Goal: Find specific page/section: Find specific page/section

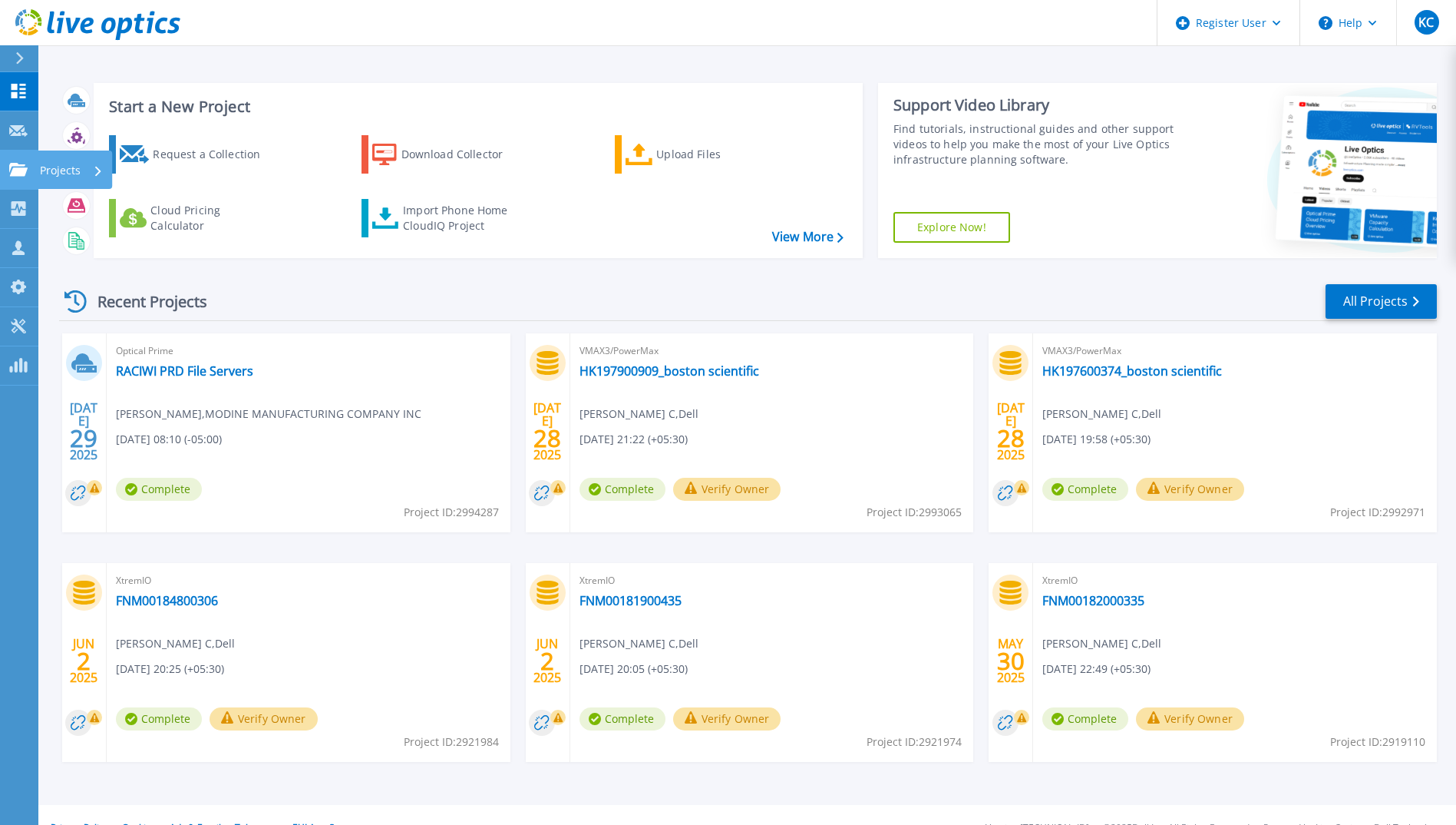
click at [21, 171] on icon at bounding box center [19, 169] width 19 height 13
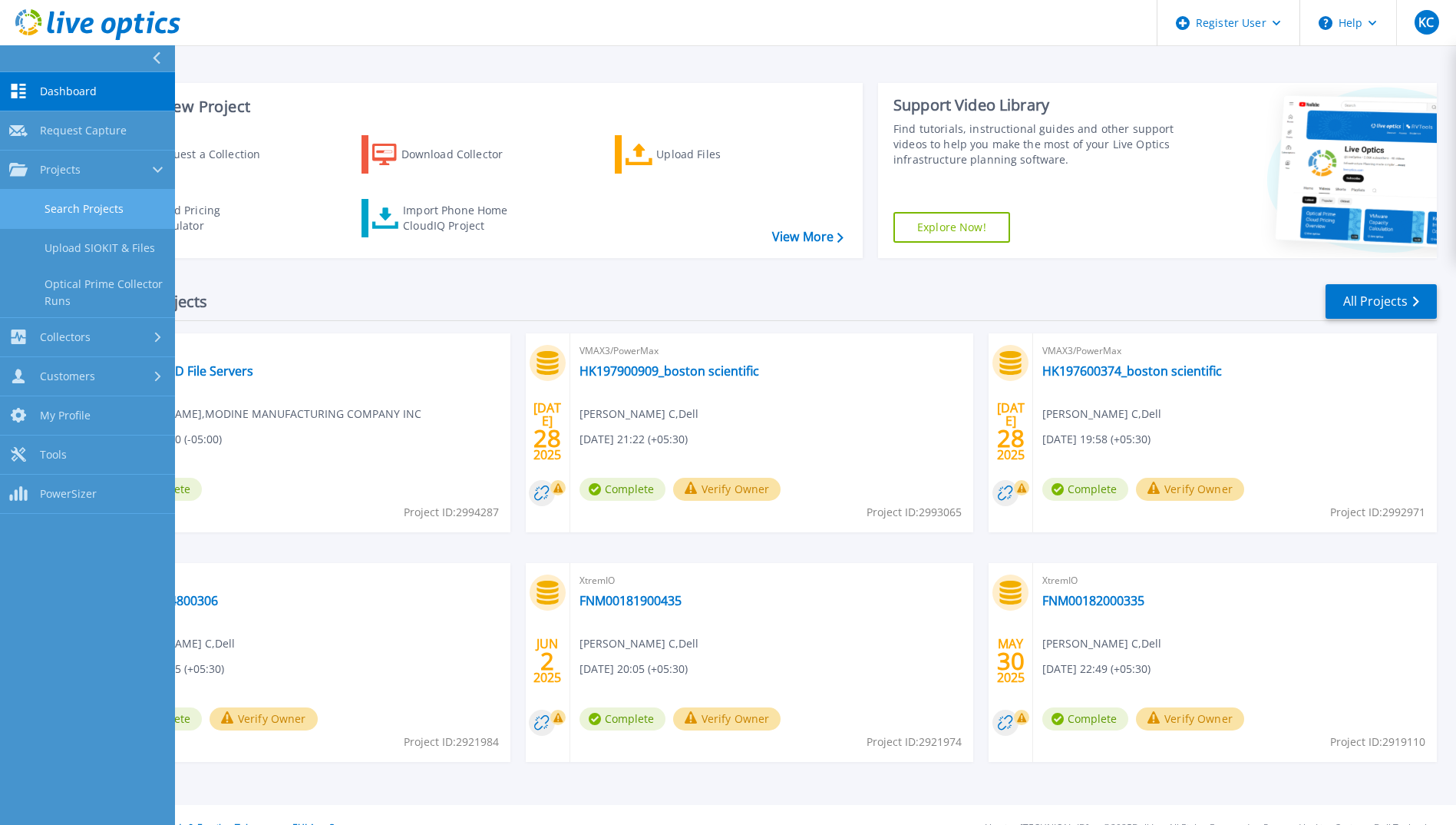
click at [98, 224] on link "Search Projects" at bounding box center [87, 209] width 175 height 39
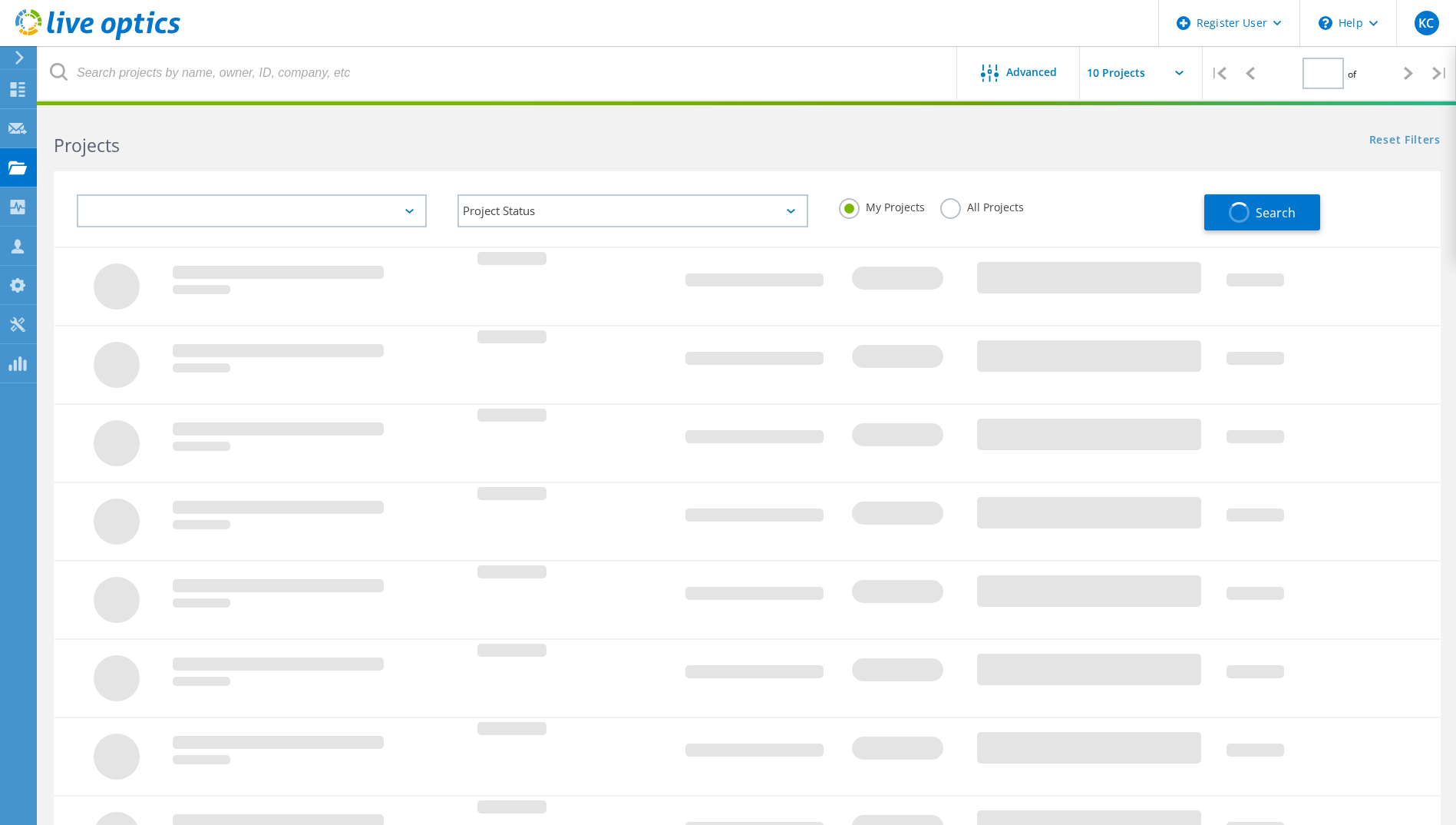
type input "1"
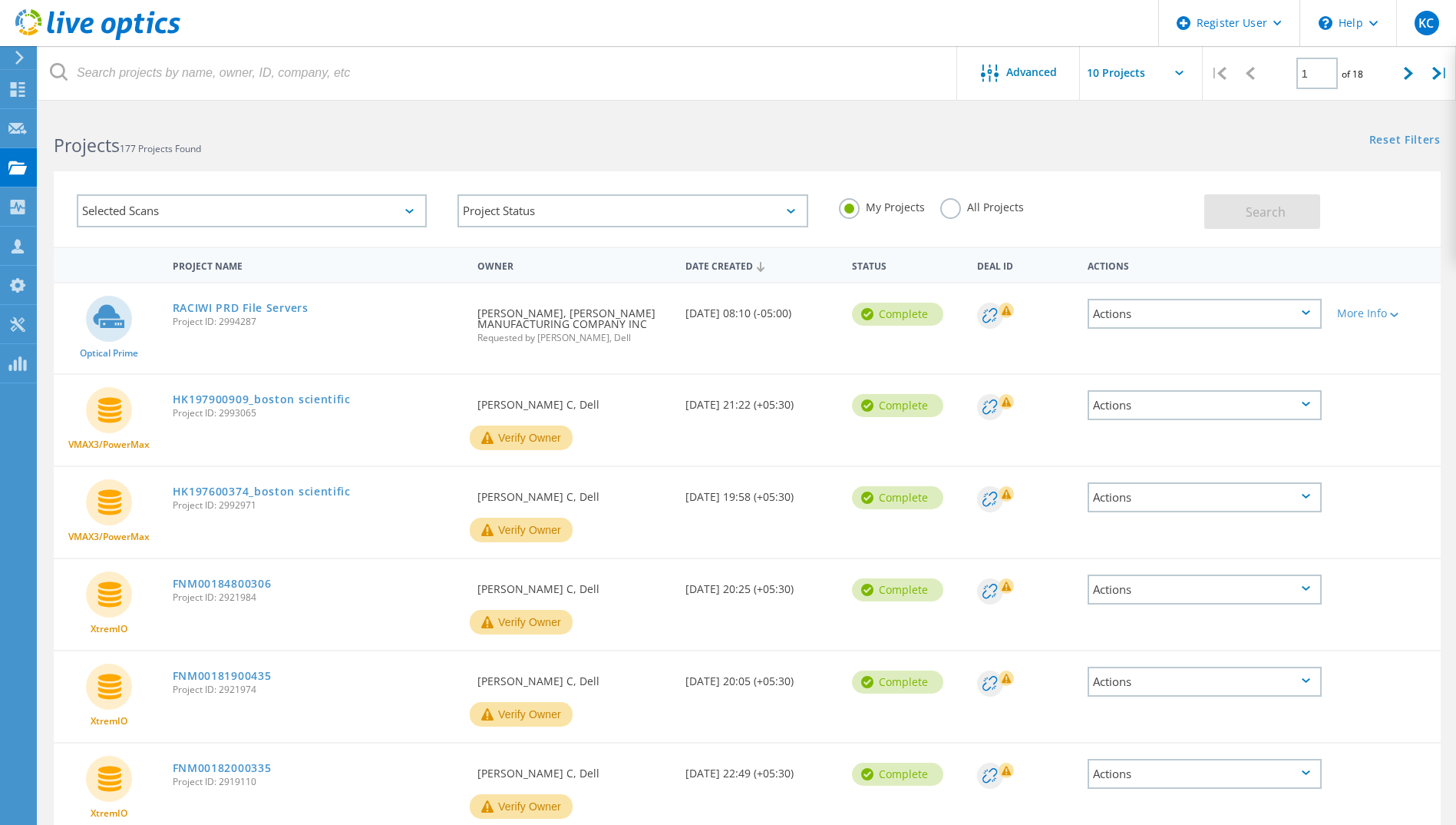
click at [958, 211] on label "All Projects" at bounding box center [982, 205] width 84 height 14
click at [0, 0] on input "All Projects" at bounding box center [0, 0] width 0 height 0
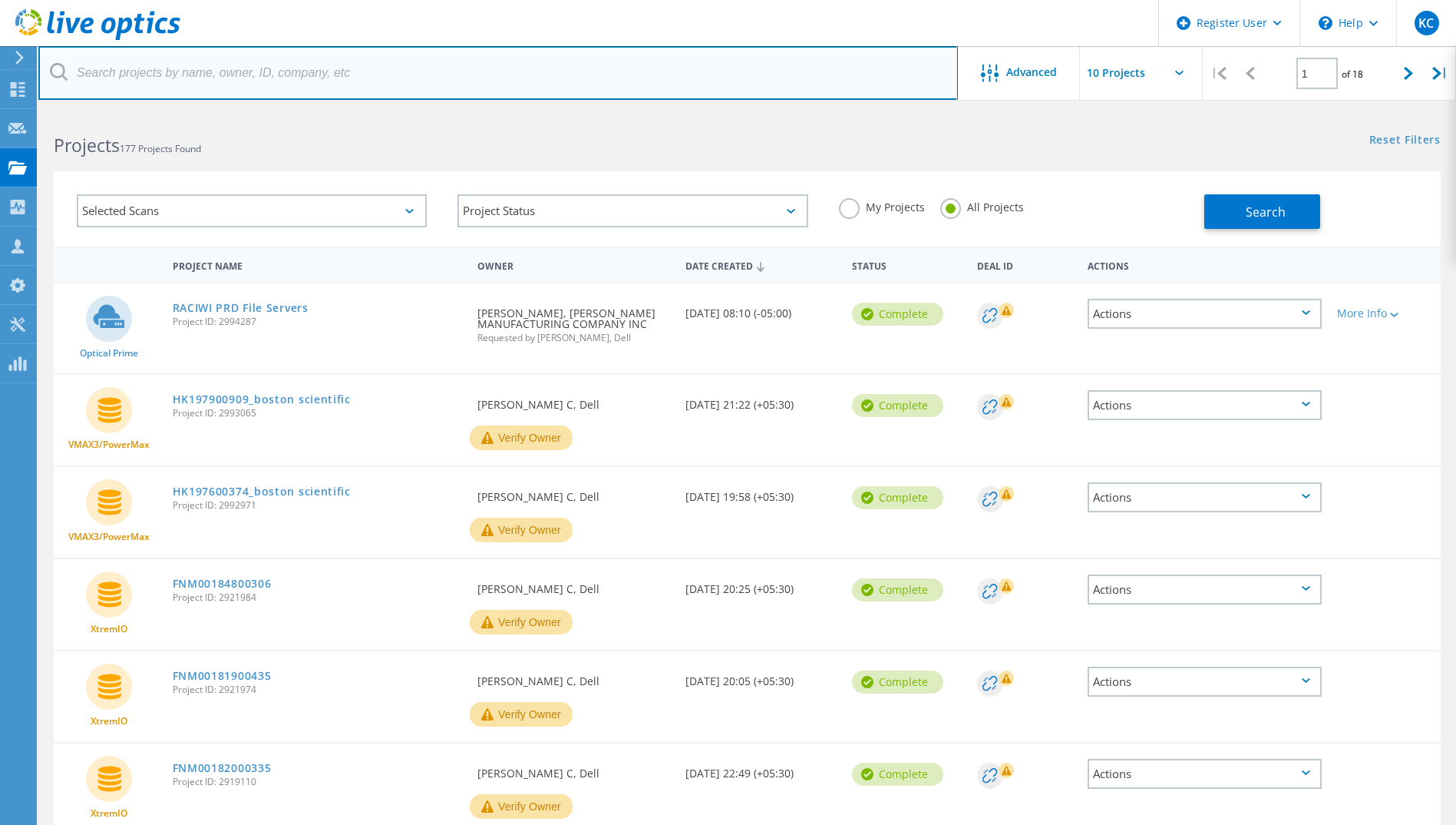
click at [399, 94] on input "text" at bounding box center [498, 72] width 920 height 53
paste input "3010936"
type input "3010936"
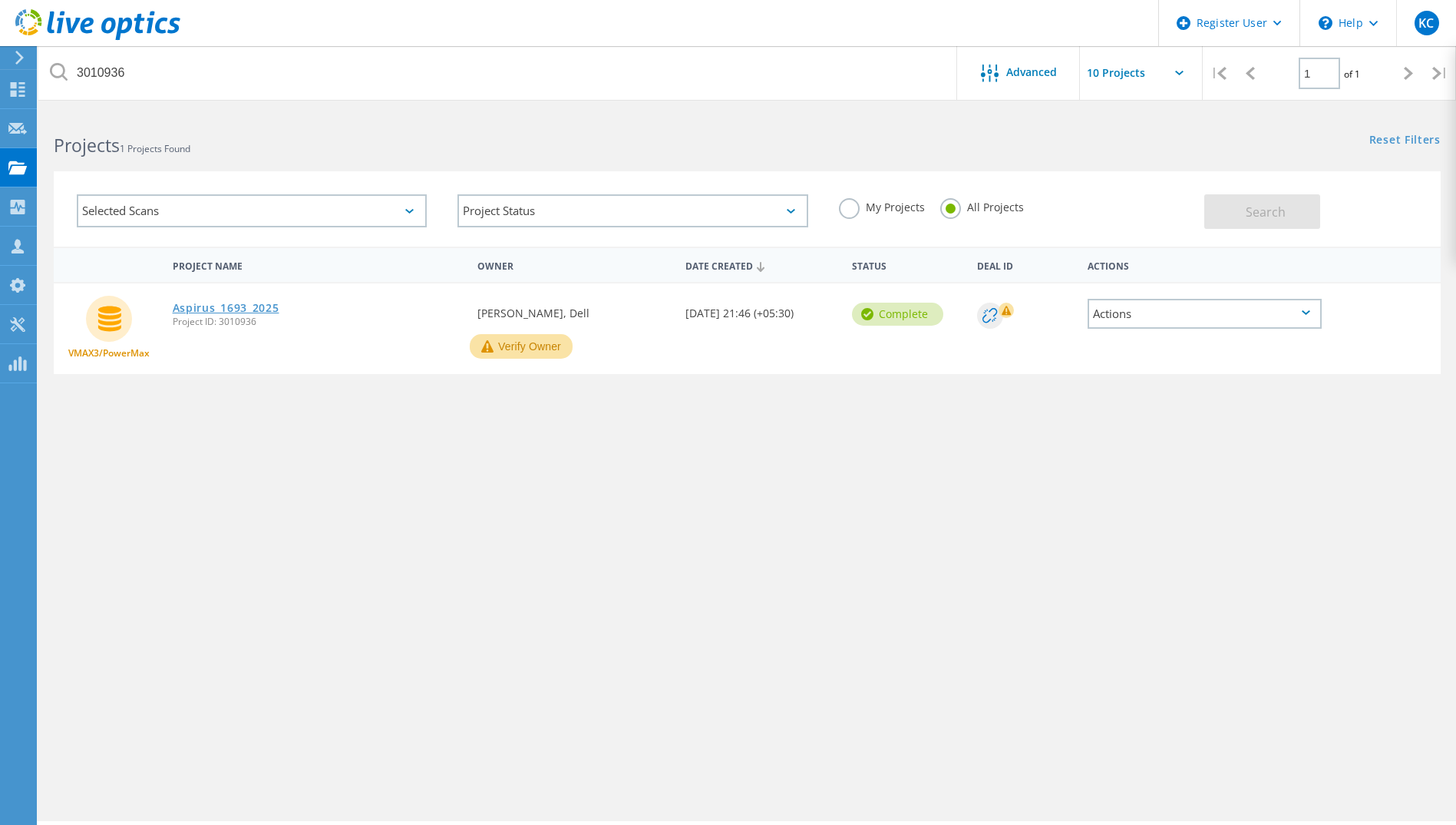
click at [222, 308] on link "Aspirus_1693_2025" at bounding box center [227, 307] width 107 height 11
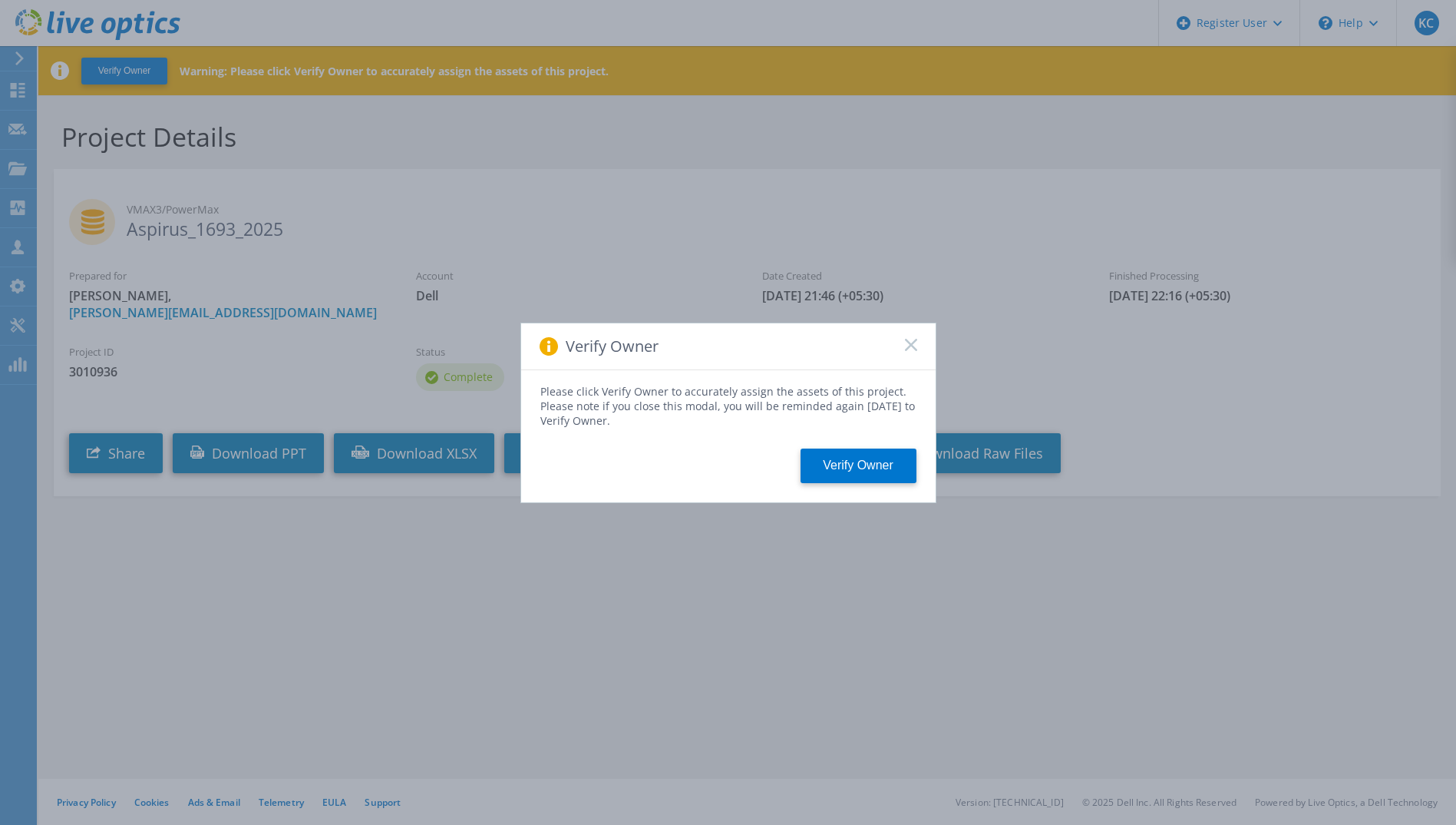
click at [910, 343] on rect at bounding box center [910, 344] width 13 height 13
